Goal: Task Accomplishment & Management: Use online tool/utility

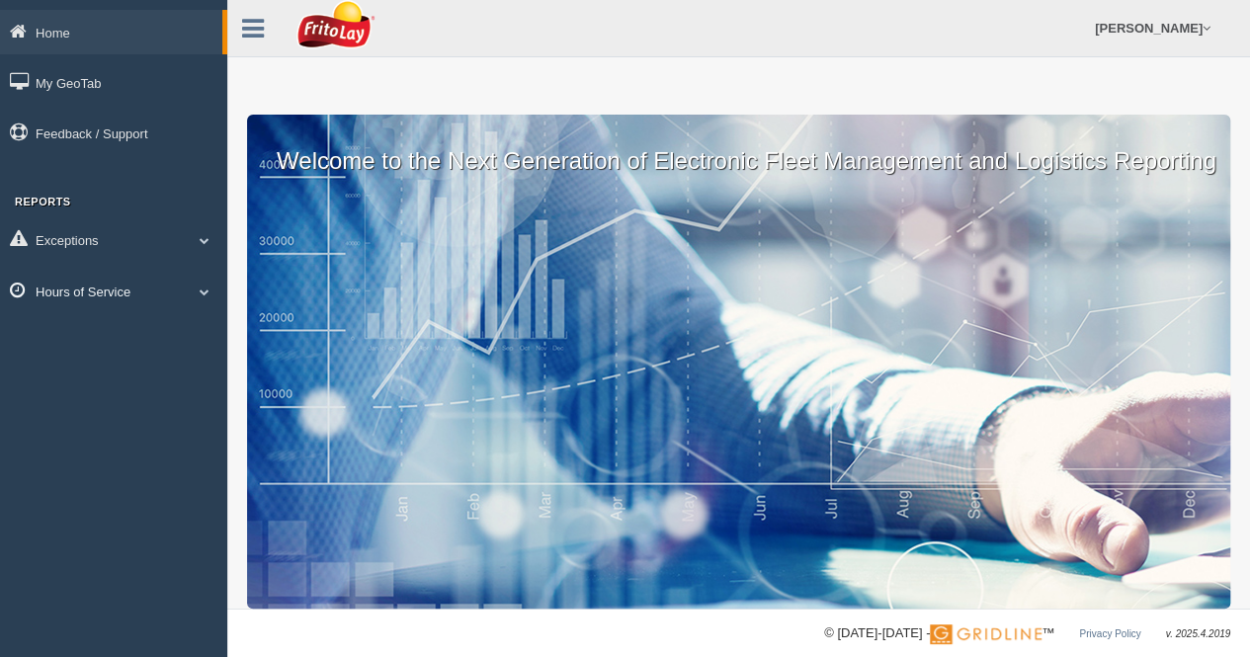
click at [198, 287] on span at bounding box center [205, 291] width 26 height 10
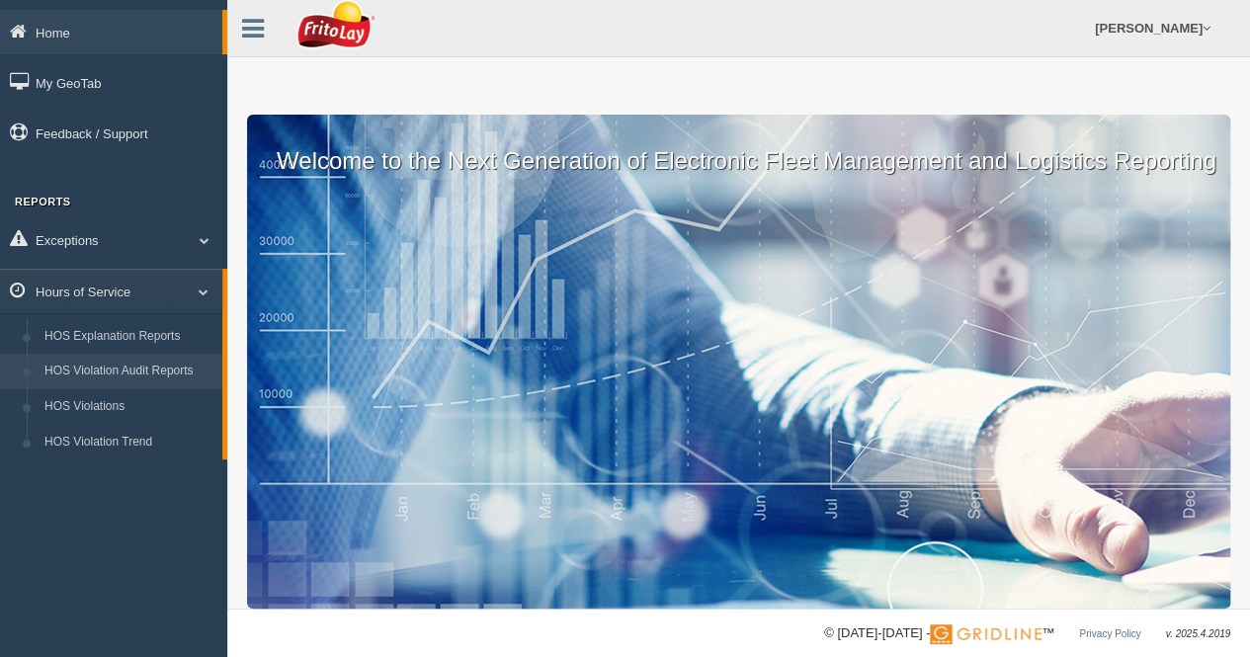
click at [128, 370] on link "HOS Violation Audit Reports" at bounding box center [129, 372] width 187 height 36
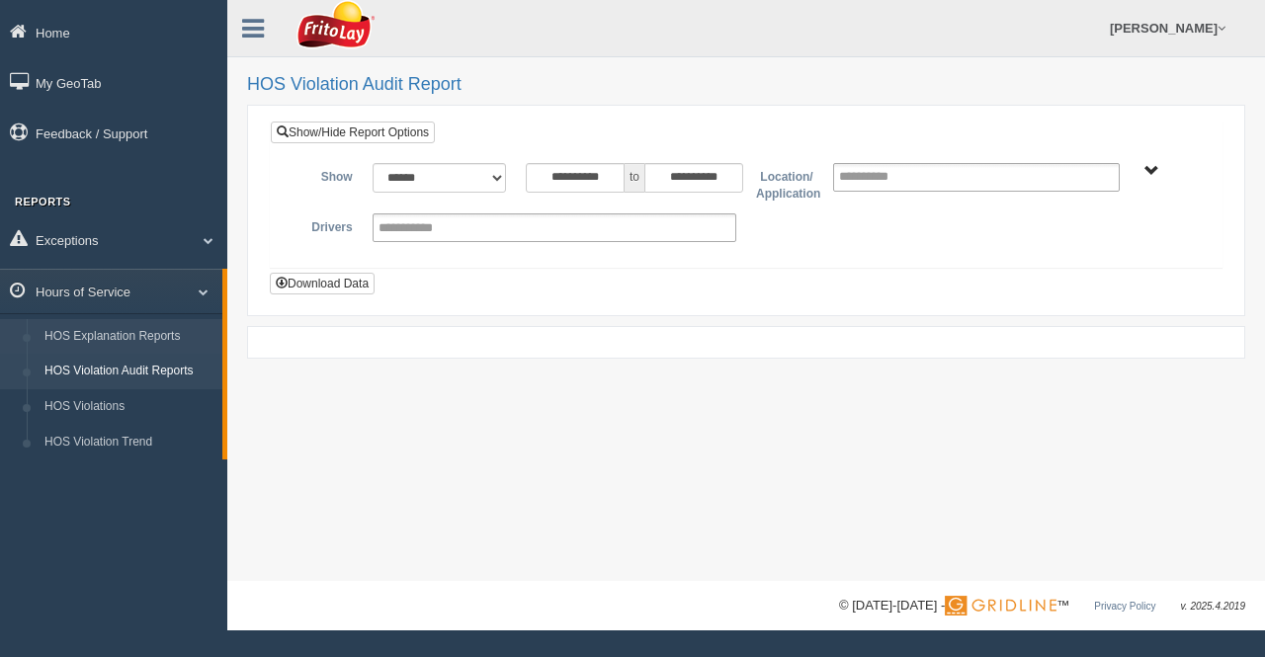
click at [159, 333] on link "HOS Explanation Reports" at bounding box center [129, 337] width 187 height 36
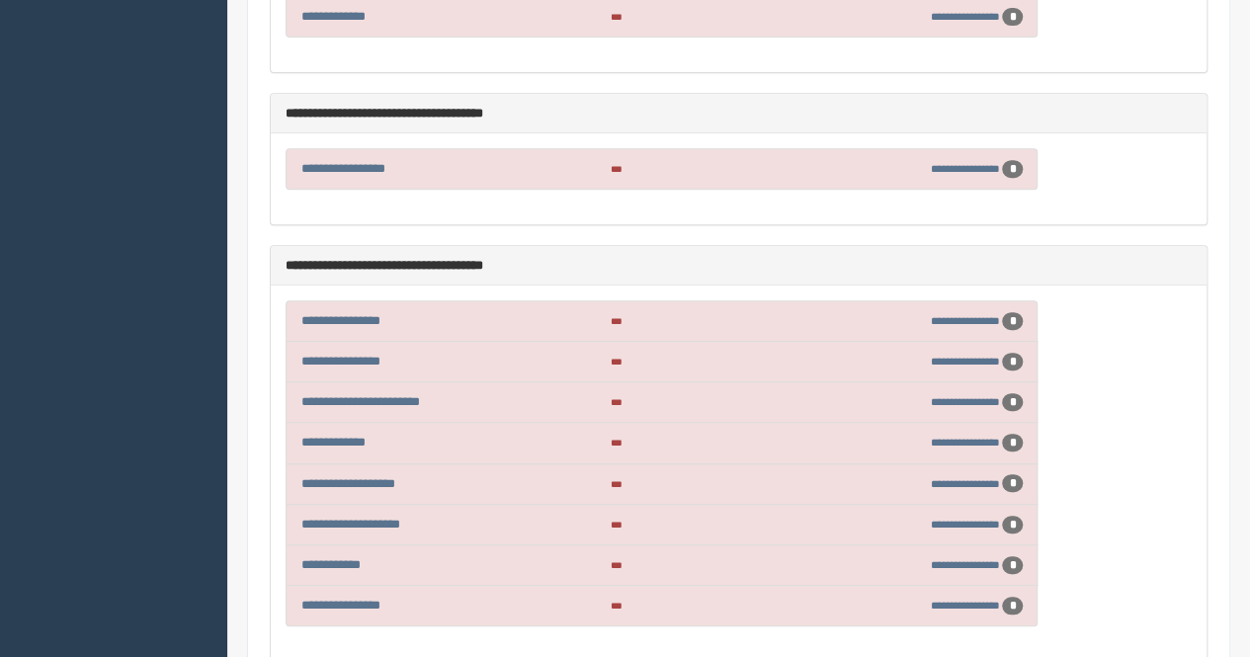
scroll to position [11657, 0]
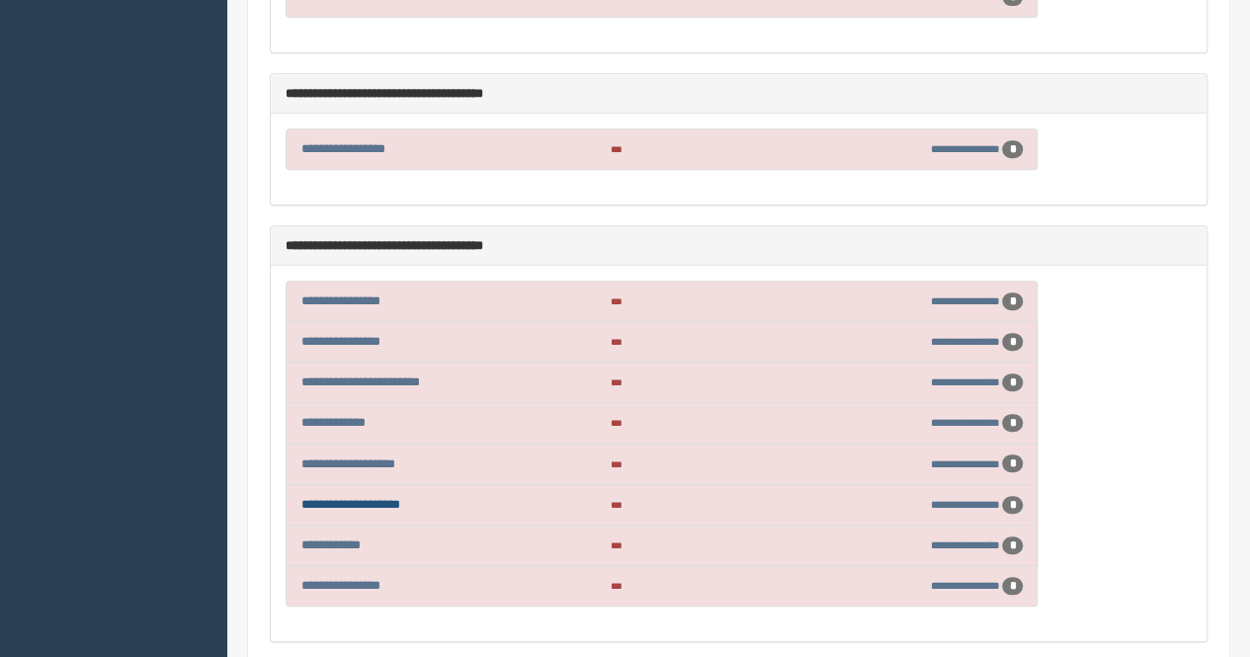
click at [367, 498] on link "**********" at bounding box center [350, 504] width 99 height 13
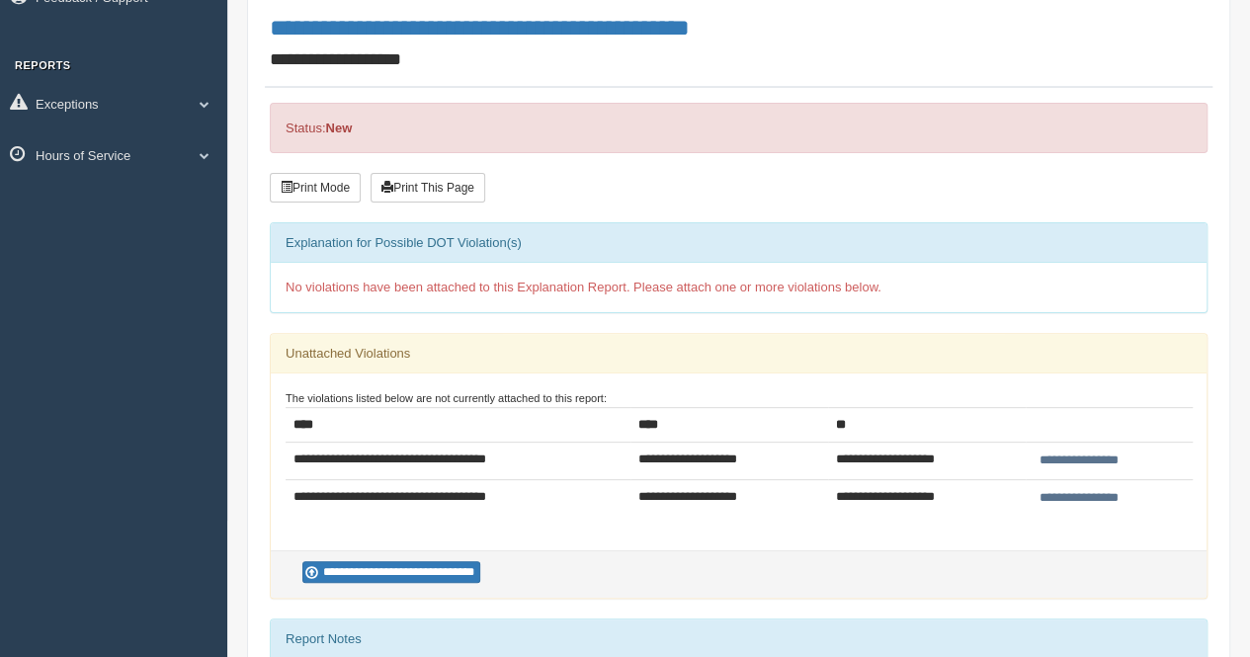
scroll to position [494, 0]
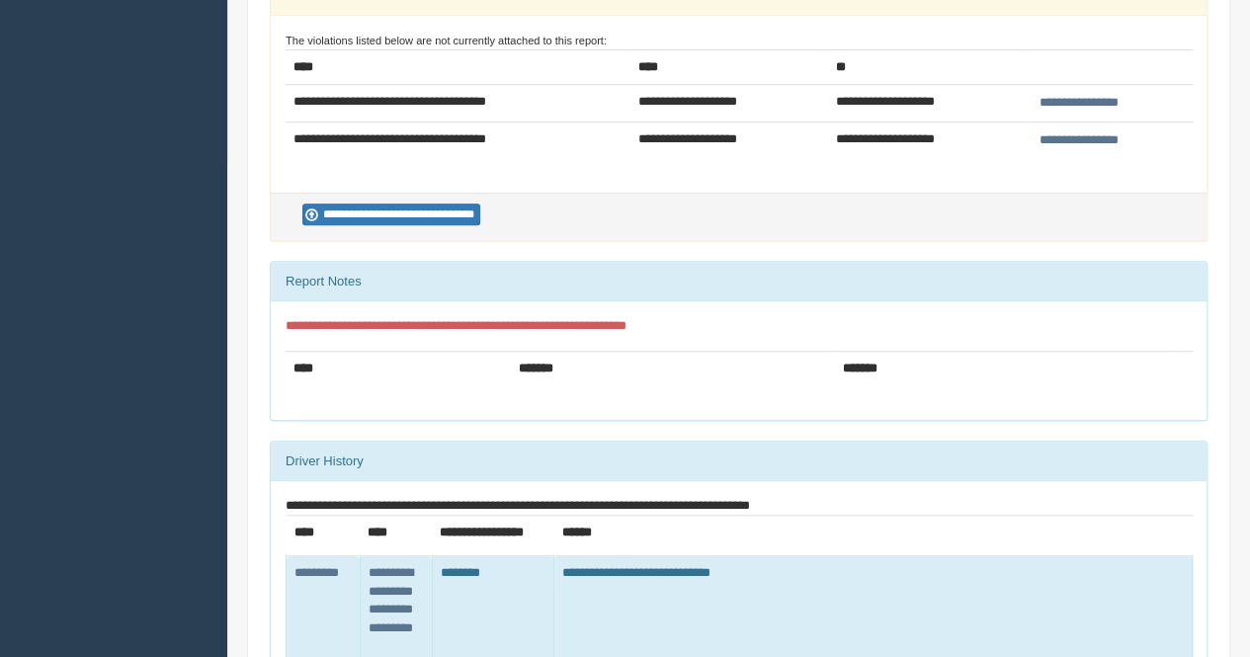
click at [1098, 137] on input "**********" at bounding box center [1078, 140] width 91 height 21
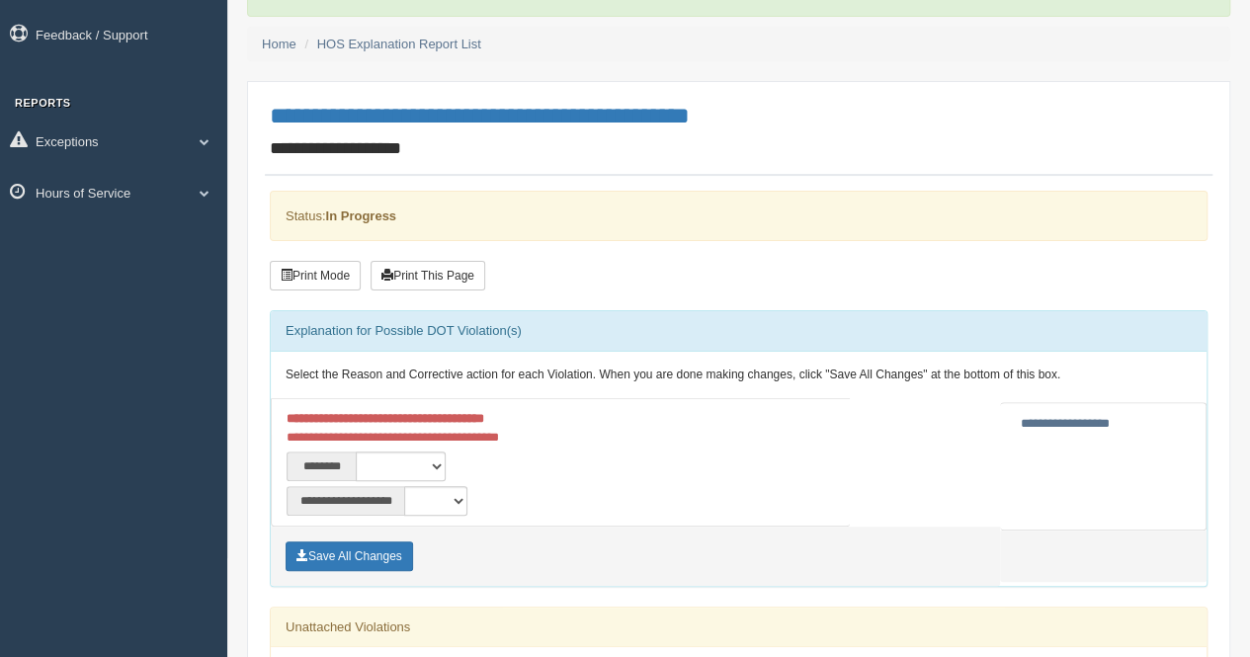
scroll to position [198, 0]
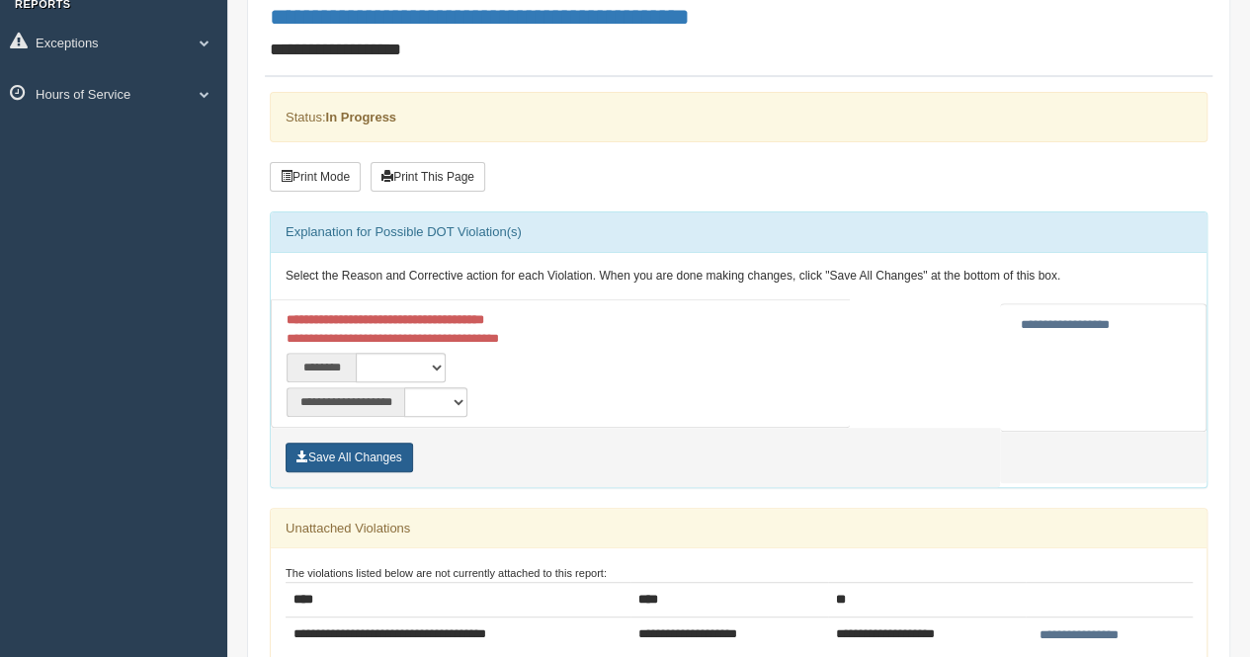
click at [384, 455] on button "Save All Changes" at bounding box center [349, 458] width 127 height 30
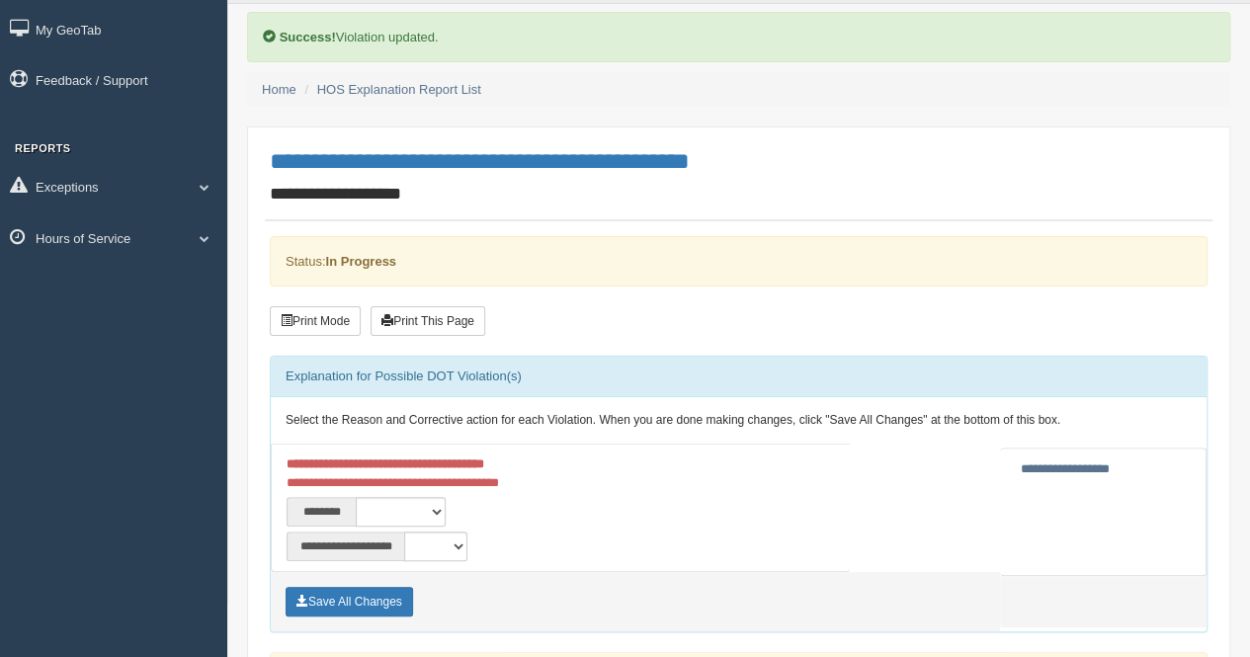
scroll to position [99, 0]
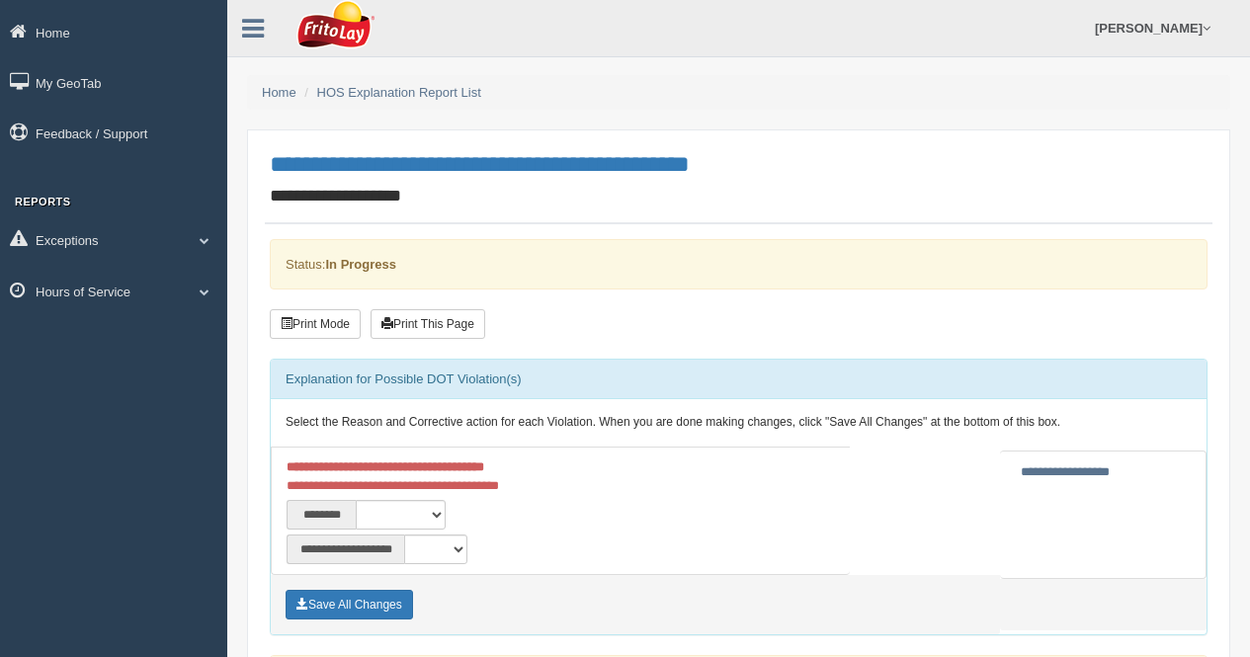
scroll to position [99, 0]
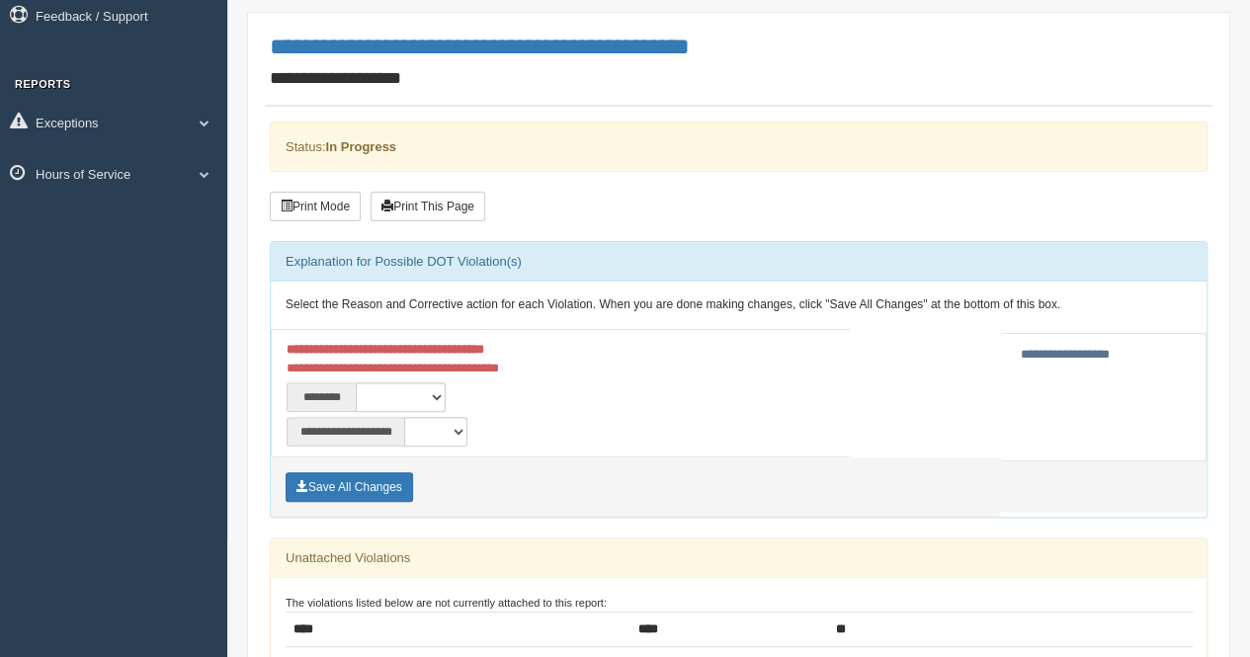
scroll to position [99, 0]
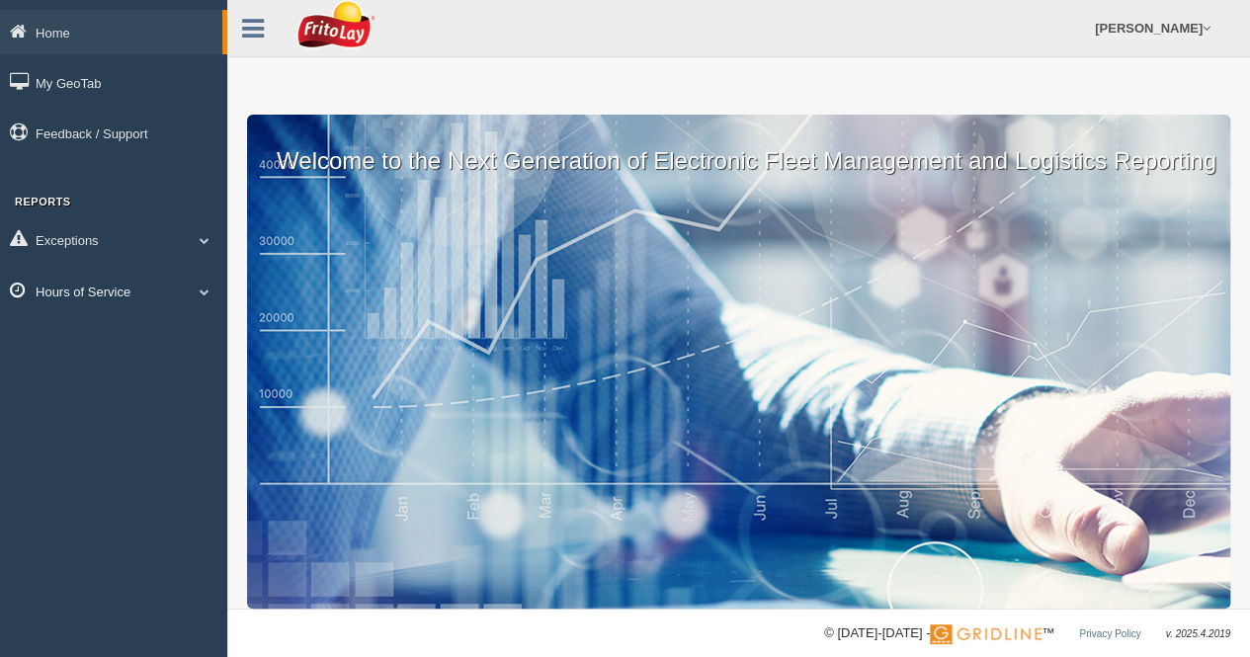
click at [167, 292] on link "Hours of Service" at bounding box center [113, 291] width 227 height 44
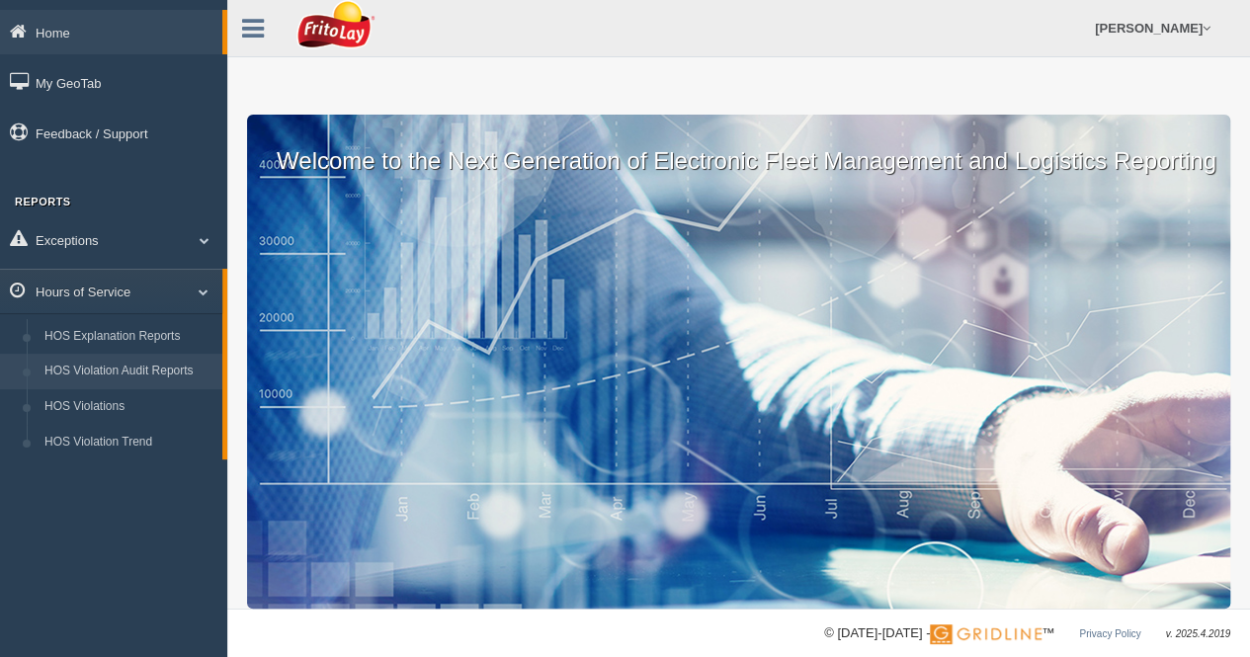
click at [135, 368] on link "HOS Violation Audit Reports" at bounding box center [129, 372] width 187 height 36
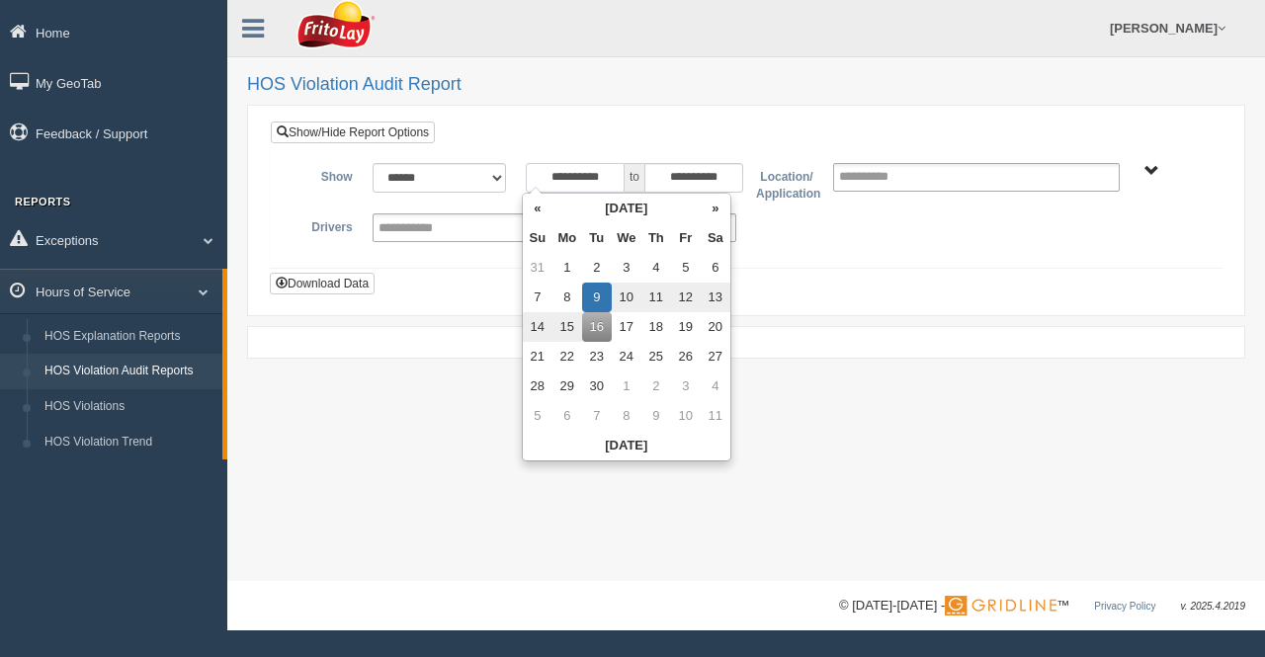
click at [614, 178] on input "**********" at bounding box center [575, 178] width 99 height 30
click at [540, 208] on th "«" at bounding box center [538, 209] width 30 height 30
click at [684, 264] on td "1" at bounding box center [690, 268] width 30 height 30
type input "**********"
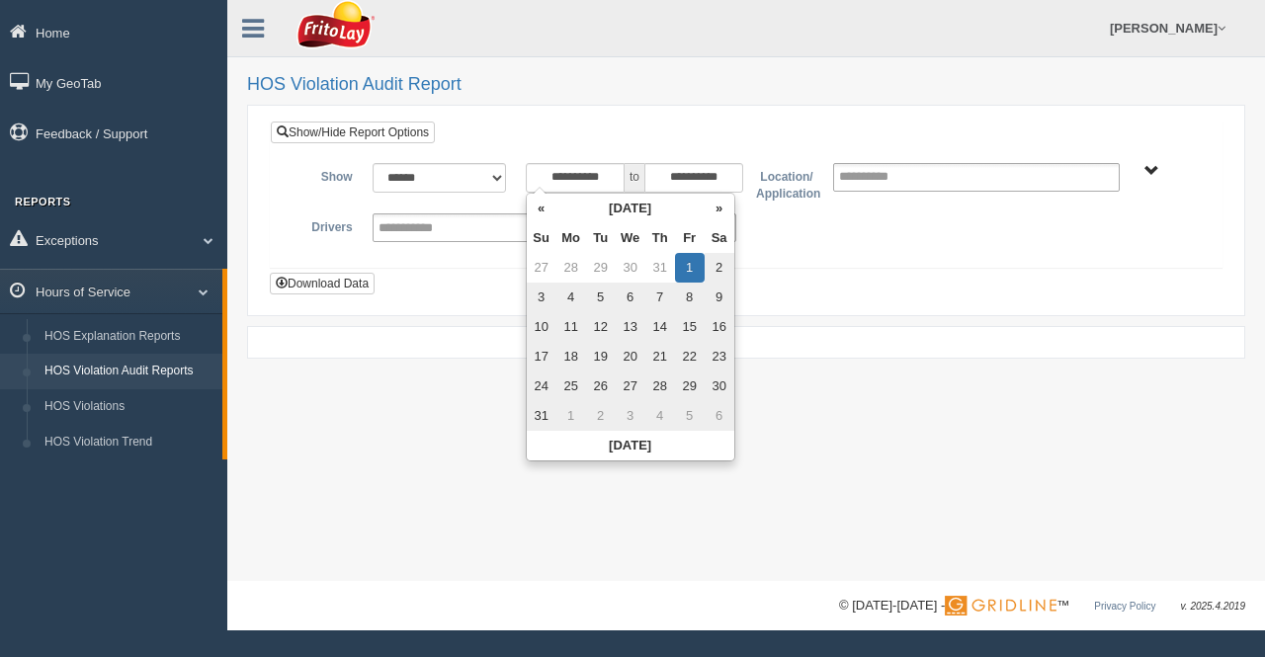
click at [1155, 169] on span "[GEOGRAPHIC_DATA]-MU01644 [GEOGRAPHIC_DATA]-MU01512 GREATER [GEOGRAPHIC_DATA]-M…" at bounding box center [1151, 171] width 15 height 15
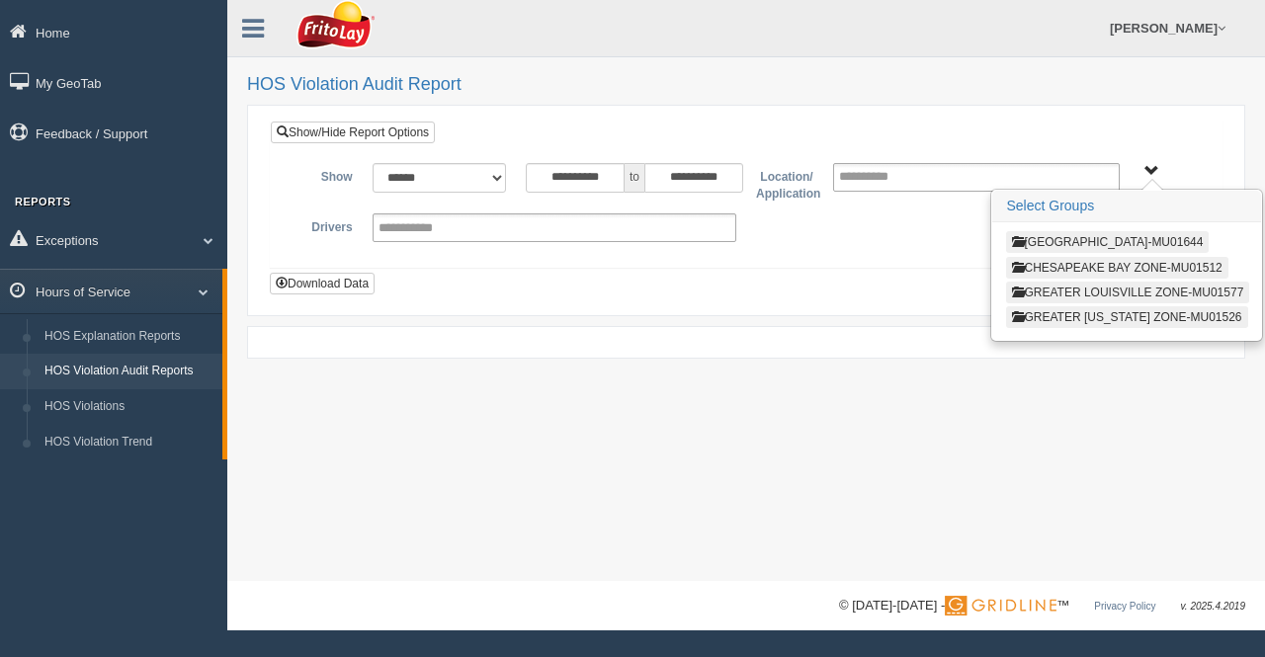
click at [1112, 289] on button "GREATER LOUISVILLE ZONE-MU01577" at bounding box center [1127, 293] width 243 height 22
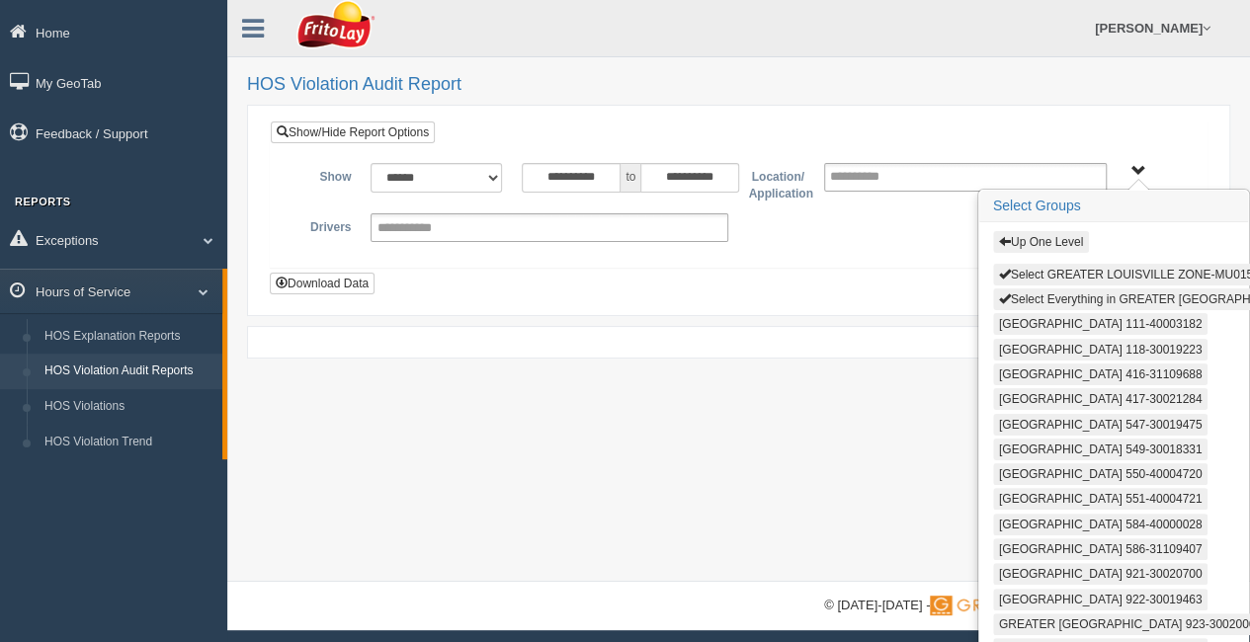
click at [1064, 299] on button "Select Everything in GREATER [GEOGRAPHIC_DATA] ZONE-MU01577" at bounding box center [1196, 299] width 406 height 22
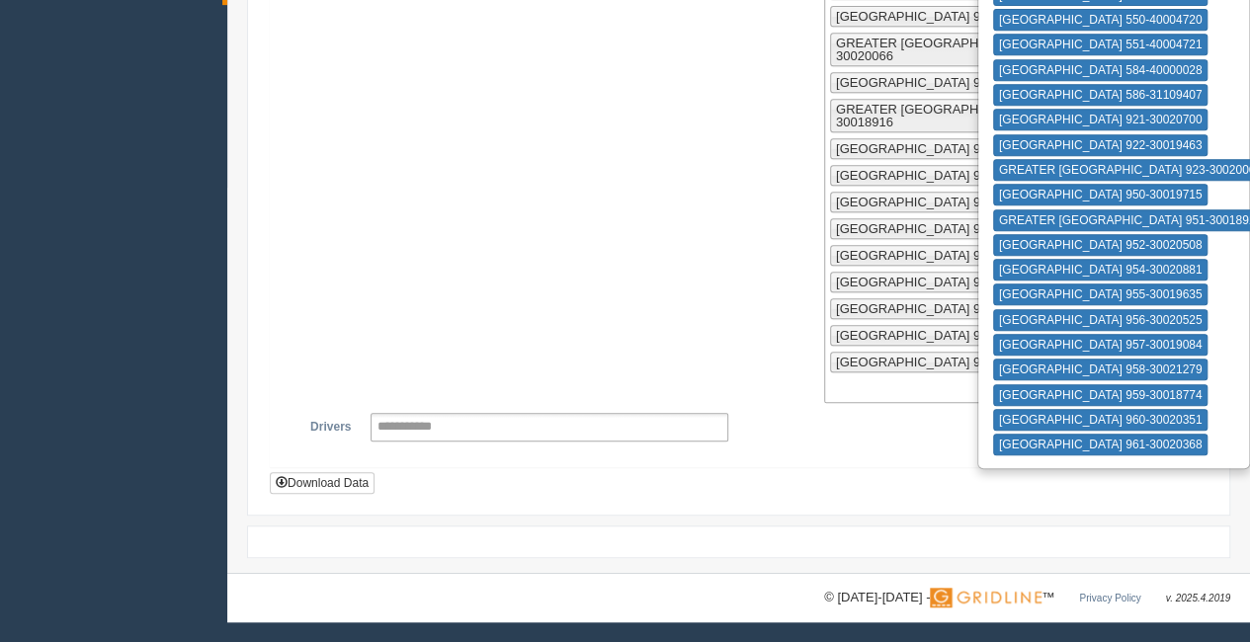
scroll to position [715, 0]
click at [338, 480] on button "Download Data" at bounding box center [322, 483] width 105 height 22
